Goal: Transaction & Acquisition: Purchase product/service

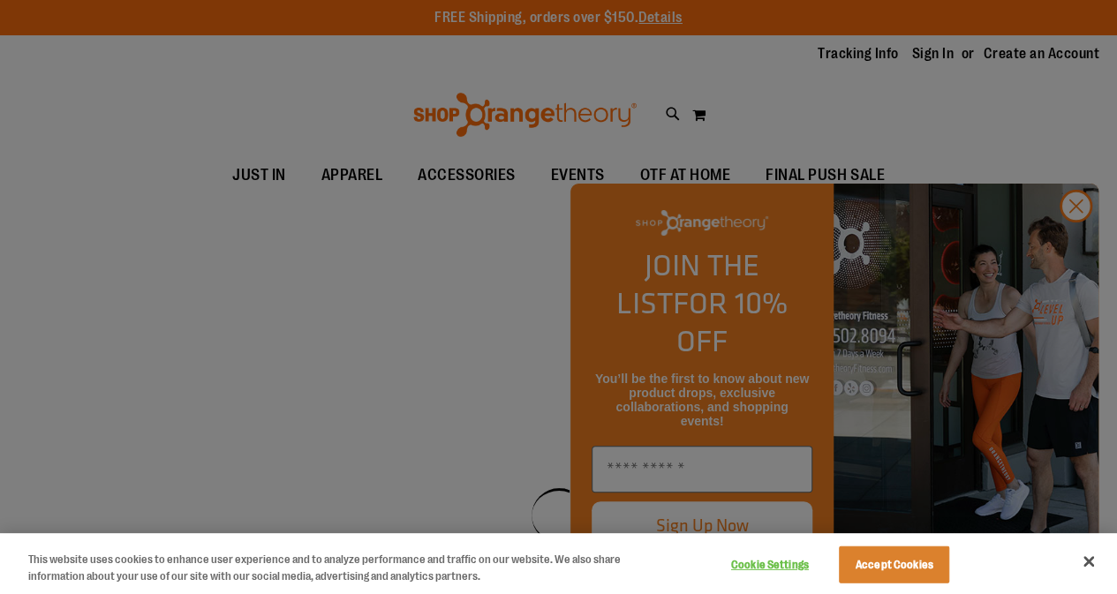
click at [1008, 167] on div at bounding box center [558, 297] width 1117 height 594
click at [1077, 250] on div at bounding box center [558, 297] width 1117 height 594
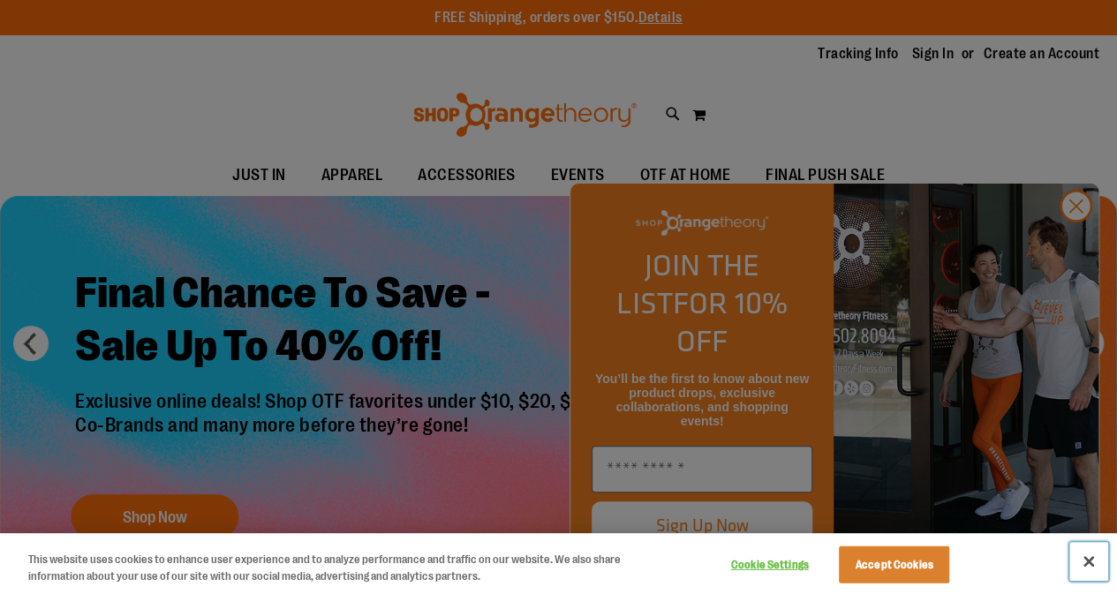
click at [1088, 565] on button "Close" at bounding box center [1088, 561] width 39 height 39
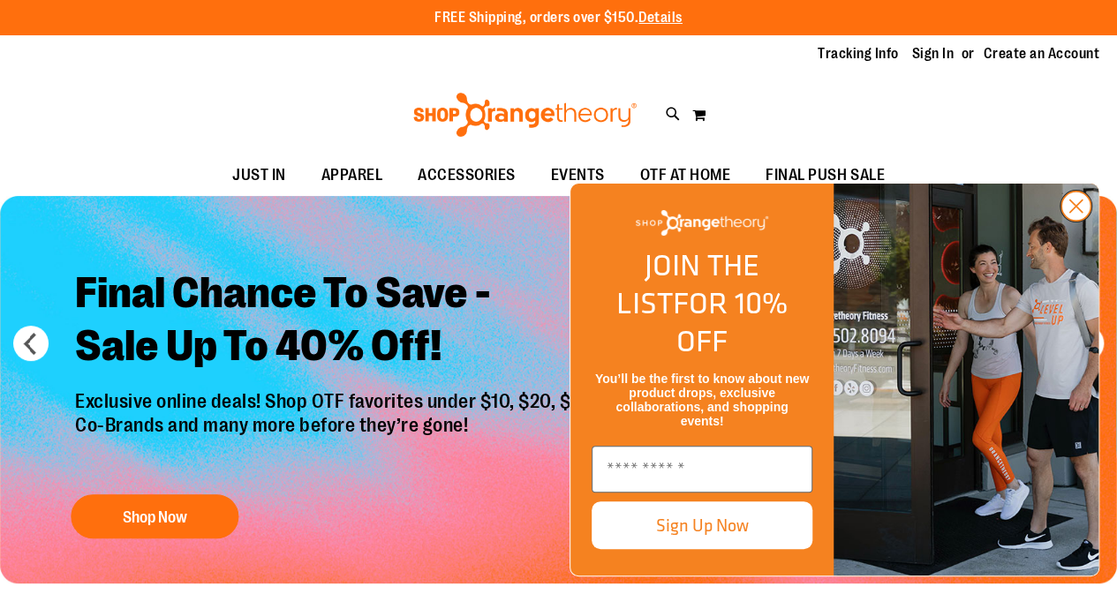
click at [1075, 221] on circle "Close dialog" at bounding box center [1075, 206] width 29 height 29
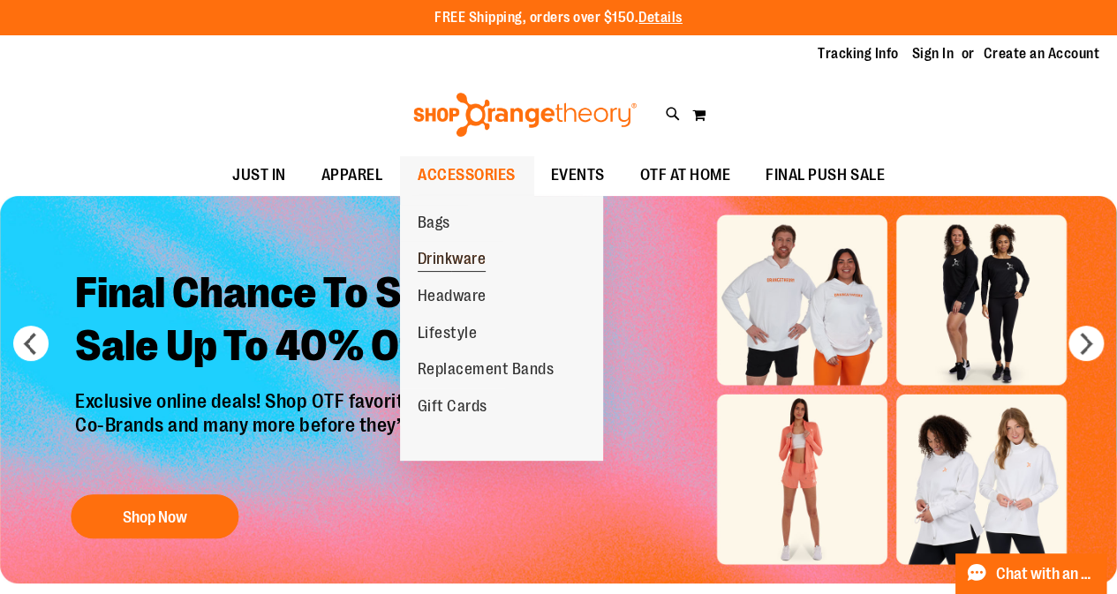
click at [458, 264] on span "Drinkware" at bounding box center [452, 261] width 69 height 22
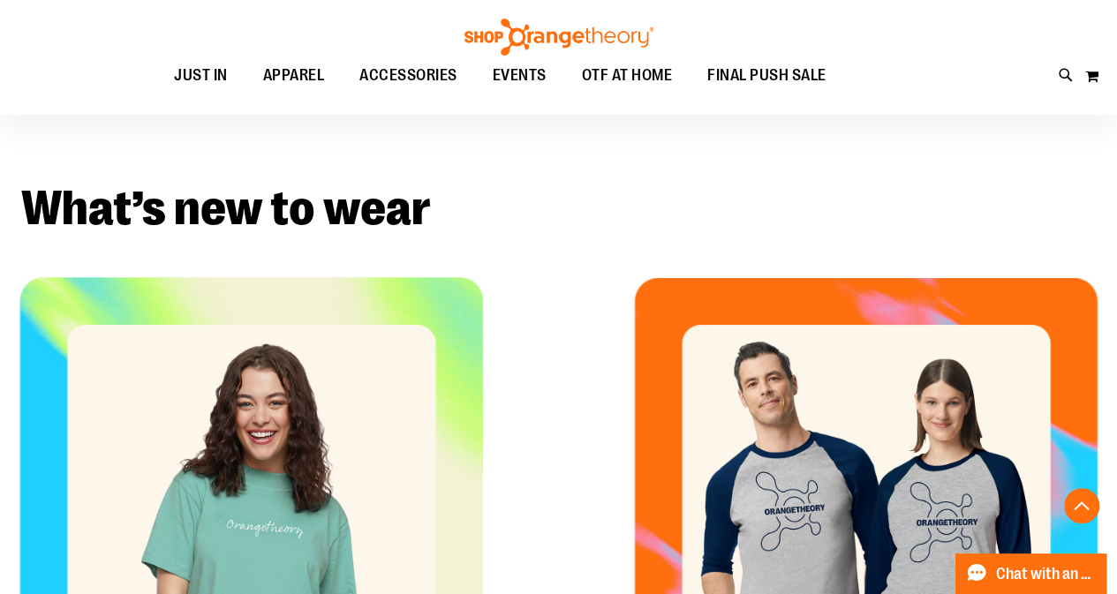
scroll to position [471, 0]
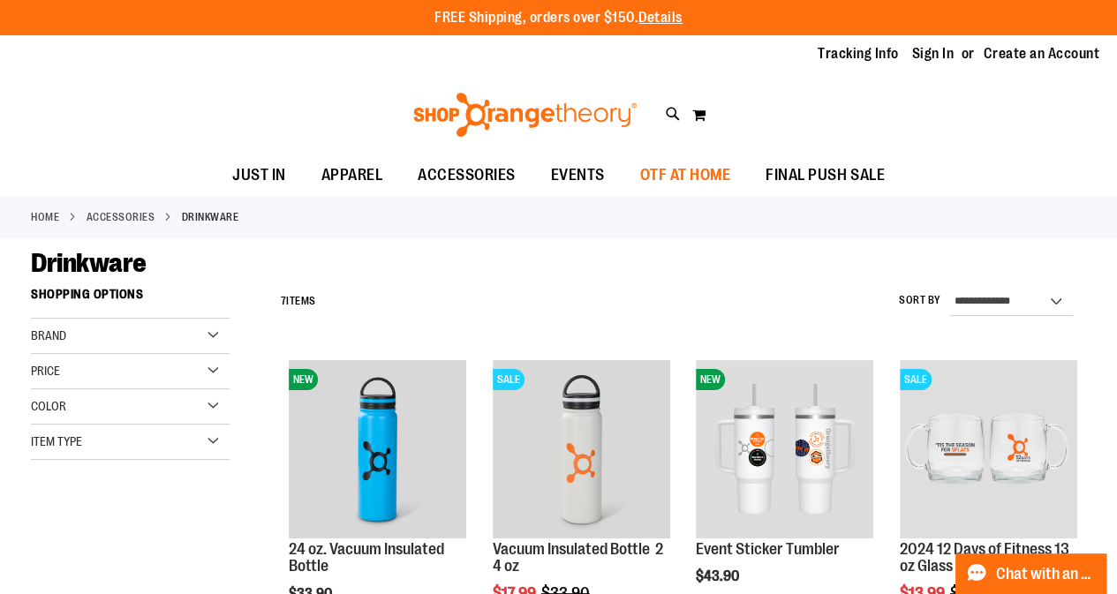
click at [657, 176] on span "OTF AT HOME" at bounding box center [685, 175] width 91 height 40
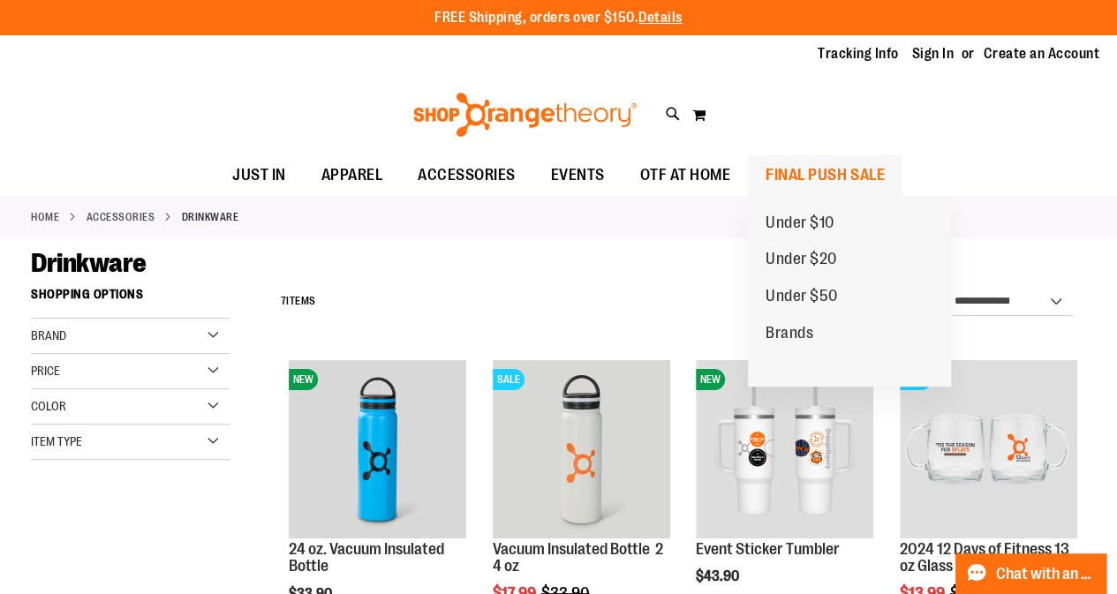
click at [865, 181] on span "FINAL PUSH SALE" at bounding box center [825, 175] width 119 height 40
click at [840, 172] on span "FINAL PUSH SALE" at bounding box center [825, 175] width 119 height 40
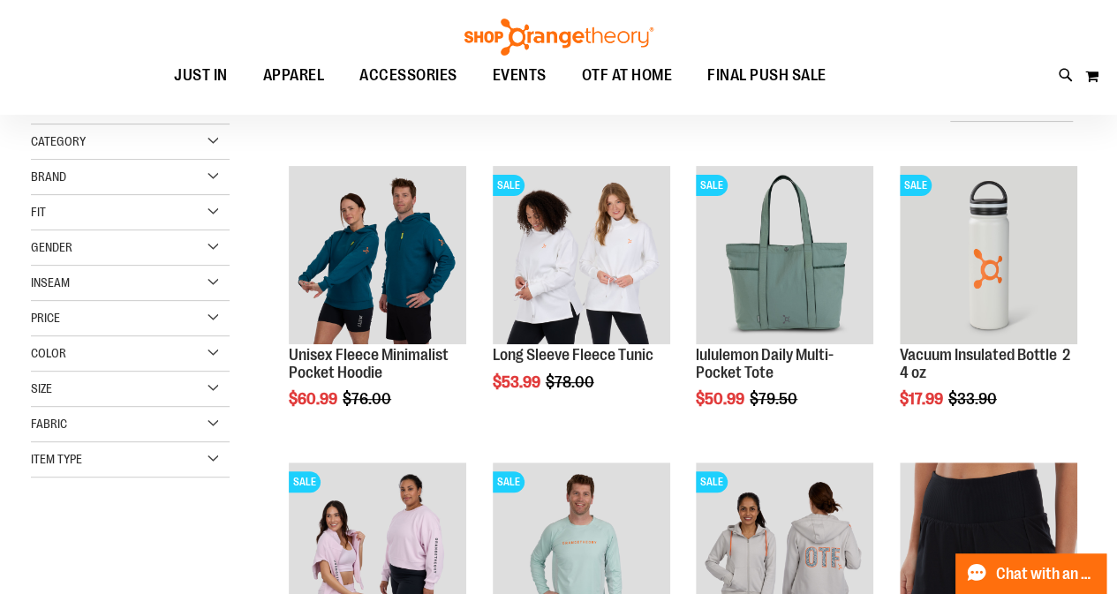
scroll to position [194, 0]
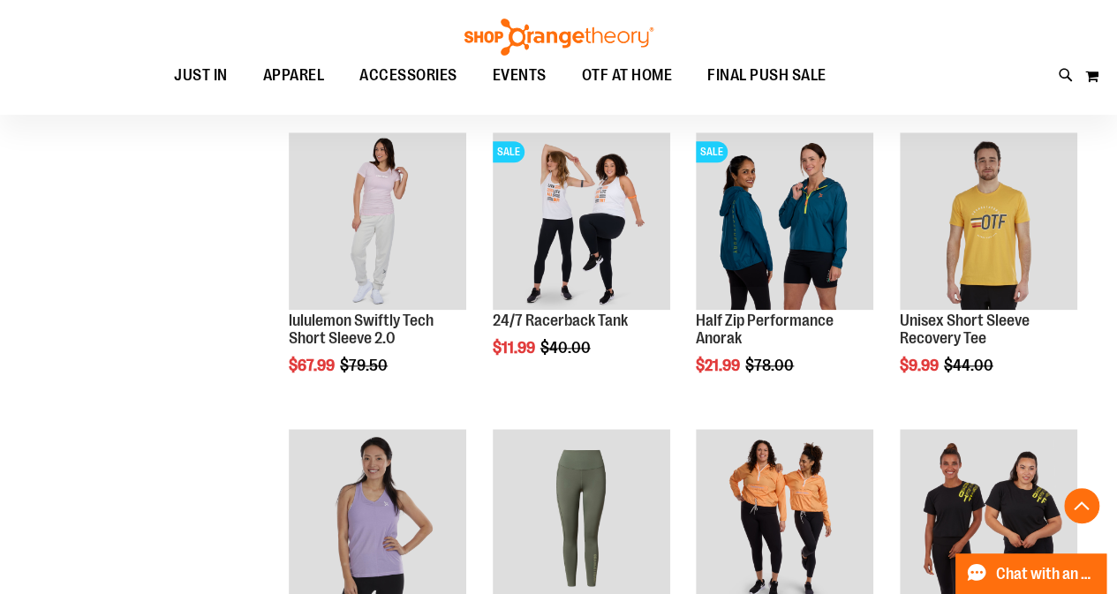
scroll to position [878, 0]
